Goal: Navigation & Orientation: Find specific page/section

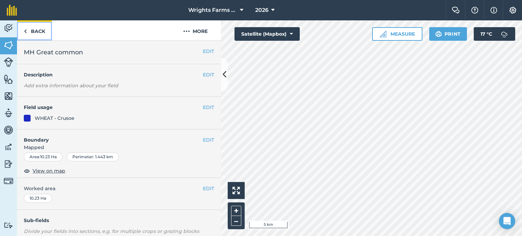
click at [43, 31] on link "Back" at bounding box center [34, 30] width 35 height 20
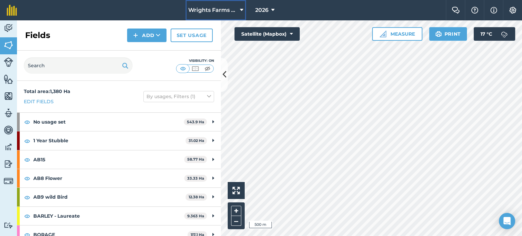
click at [229, 10] on span "Wrights Farms Contracting" at bounding box center [212, 10] width 49 height 8
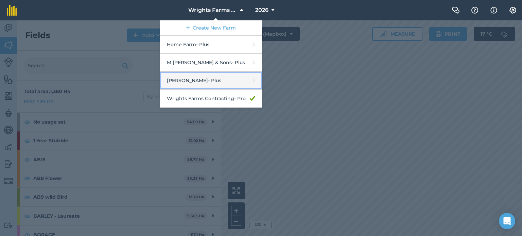
click at [209, 83] on link "[PERSON_NAME] - Plus" at bounding box center [211, 81] width 102 height 18
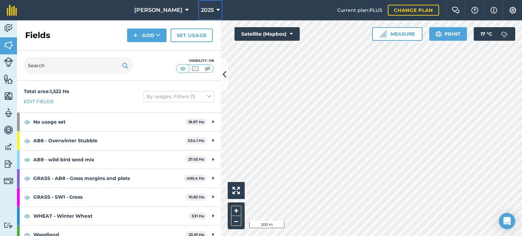
click at [201, 11] on span "2025" at bounding box center [207, 10] width 13 height 8
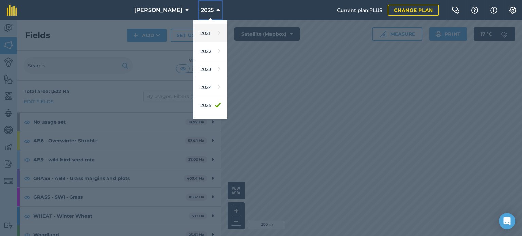
scroll to position [99, 0]
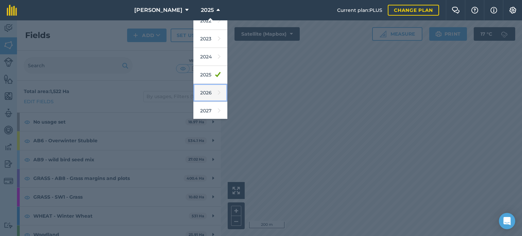
click at [202, 92] on link "2026" at bounding box center [210, 93] width 34 height 18
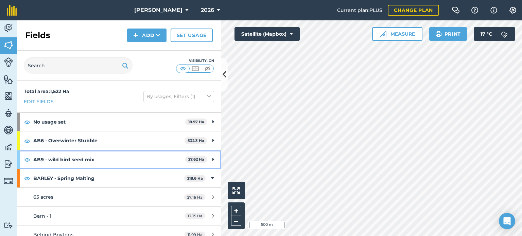
click at [205, 155] on div "AB9 - wild bird seed mix 27.62 Ha" at bounding box center [119, 160] width 204 height 18
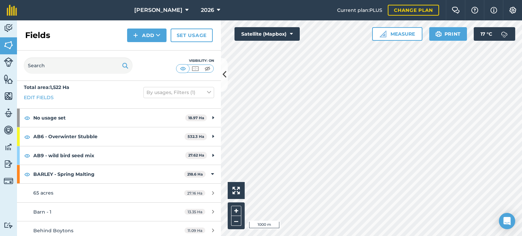
scroll to position [0, 0]
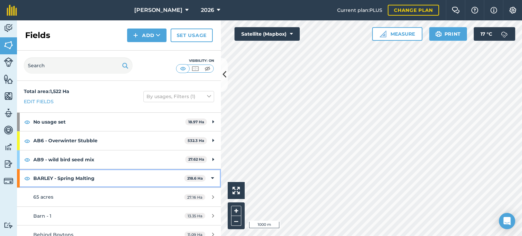
click at [211, 177] on icon at bounding box center [212, 178] width 3 height 7
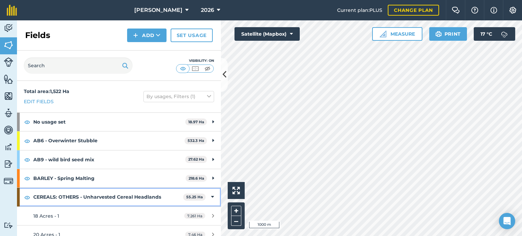
click at [211, 195] on icon at bounding box center [212, 196] width 3 height 7
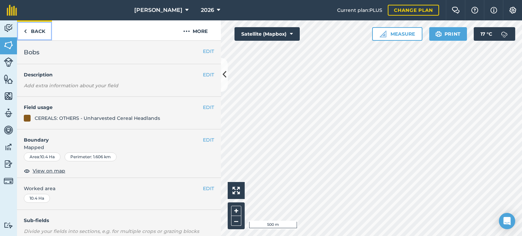
click at [30, 32] on link "Back" at bounding box center [34, 30] width 35 height 20
click at [42, 35] on link "Back" at bounding box center [34, 30] width 35 height 20
click at [35, 28] on link "Back" at bounding box center [34, 30] width 35 height 20
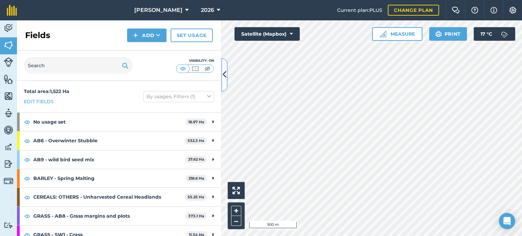
click at [227, 78] on button at bounding box center [224, 75] width 7 height 34
